Goal: Navigation & Orientation: Find specific page/section

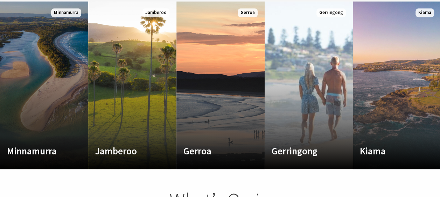
scroll to position [398, 0]
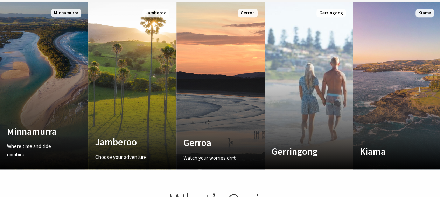
click at [41, 17] on link "Custom Image Used [GEOGRAPHIC_DATA] Where time and tide combine Read More [GEOG…" at bounding box center [44, 86] width 88 height 168
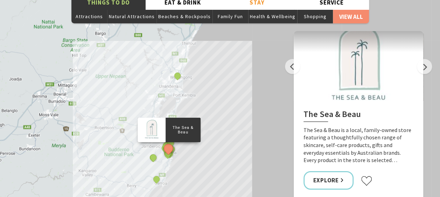
scroll to position [1162, 0]
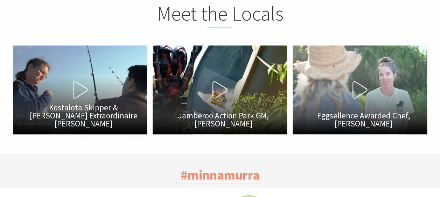
scroll to position [1964, 0]
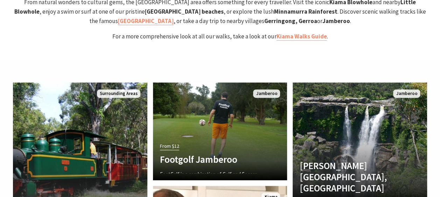
scroll to position [1475, 0]
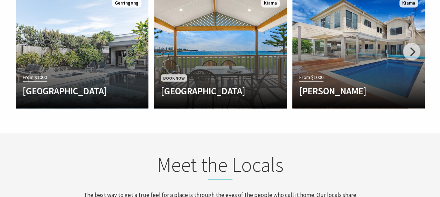
scroll to position [2113, 0]
